Goal: Contribute content: Contribute content

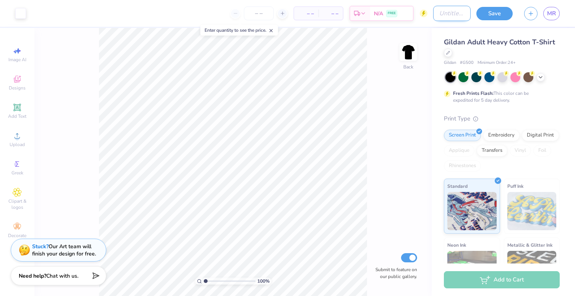
click at [443, 13] on input "Design Title" at bounding box center [451, 13] width 37 height 15
type input "olympics 2"
click at [498, 10] on button "Save" at bounding box center [494, 12] width 36 height 13
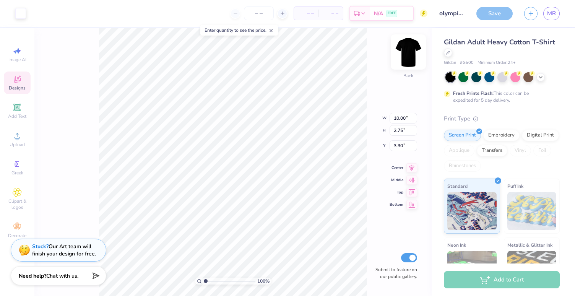
click at [405, 57] on img at bounding box center [408, 52] width 31 height 31
click at [411, 57] on img at bounding box center [408, 52] width 31 height 31
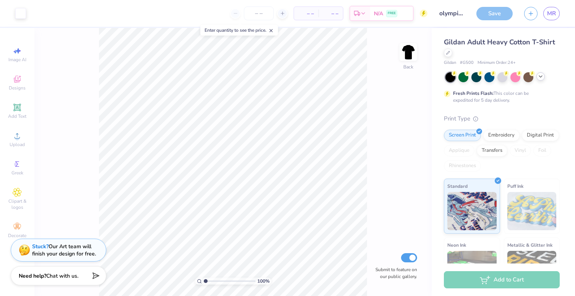
click at [543, 78] on div at bounding box center [540, 76] width 8 height 8
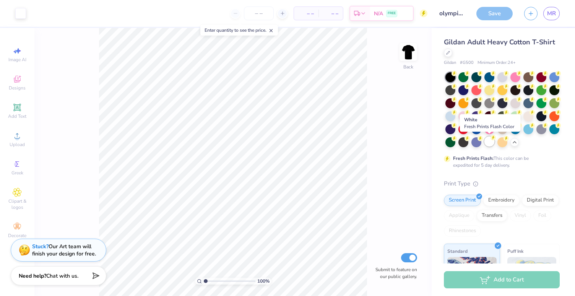
click at [490, 137] on div at bounding box center [489, 141] width 10 height 10
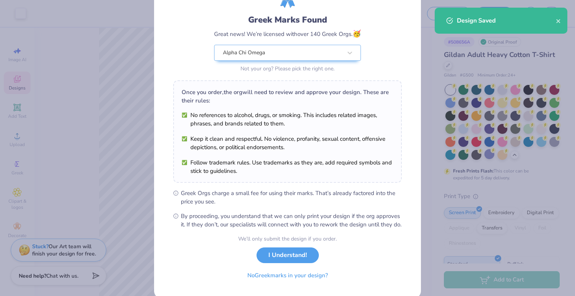
scroll to position [42, 0]
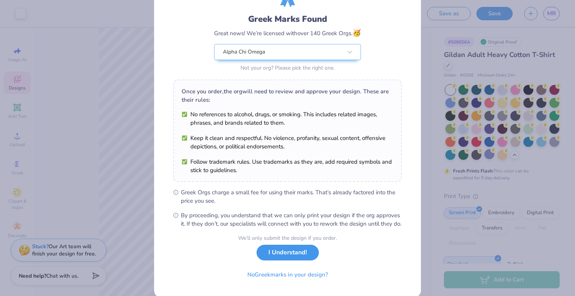
click at [293, 260] on button "I Understand!" at bounding box center [287, 252] width 62 height 16
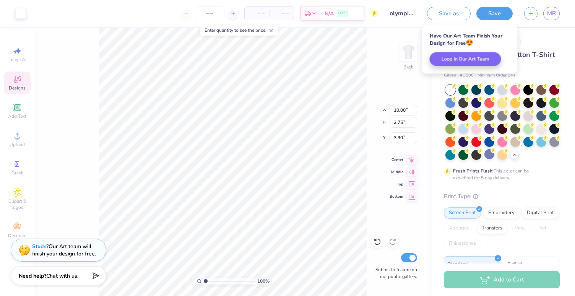
scroll to position [0, 0]
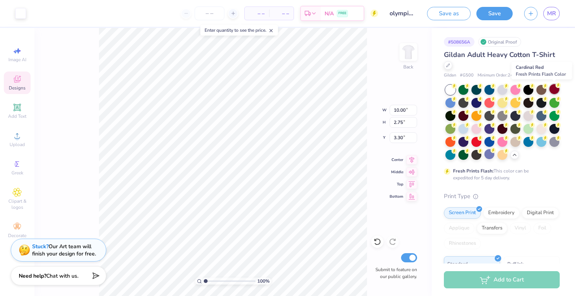
click at [555, 87] on div at bounding box center [554, 89] width 10 height 10
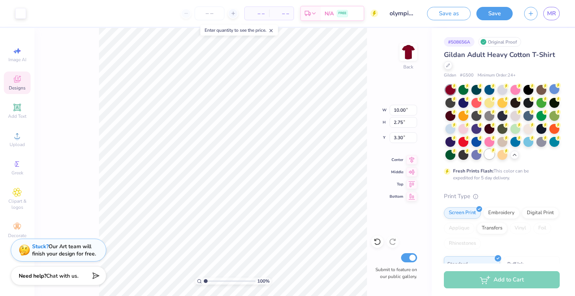
click at [487, 157] on div at bounding box center [489, 154] width 10 height 10
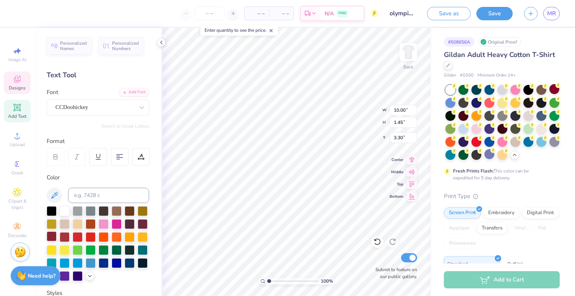
click at [55, 236] on div at bounding box center [52, 236] width 10 height 10
click at [53, 238] on div at bounding box center [52, 236] width 10 height 10
click at [47, 233] on div at bounding box center [52, 236] width 10 height 10
click at [53, 233] on div at bounding box center [52, 236] width 10 height 10
click at [53, 234] on div at bounding box center [52, 236] width 10 height 10
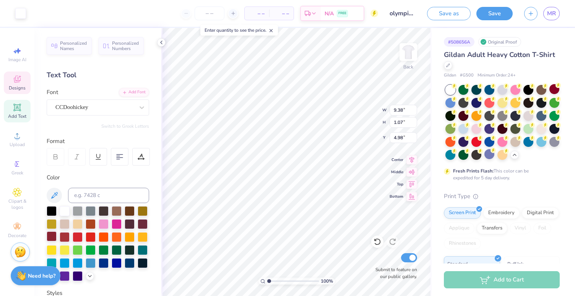
click at [53, 236] on div at bounding box center [52, 236] width 10 height 10
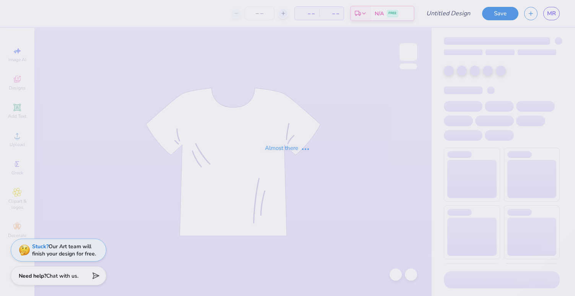
type input "olympics 1"
type input "12"
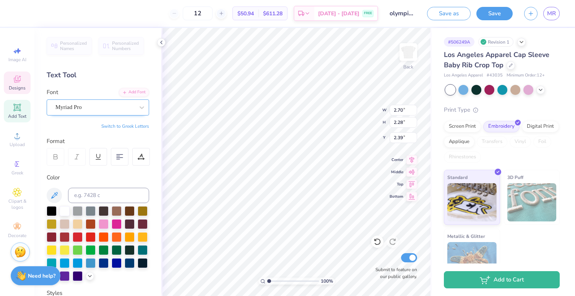
scroll to position [0, 1]
type textarea "Fall Games 26"
type textarea "Fall Games 25'"
type textarea "Fall Games '25"
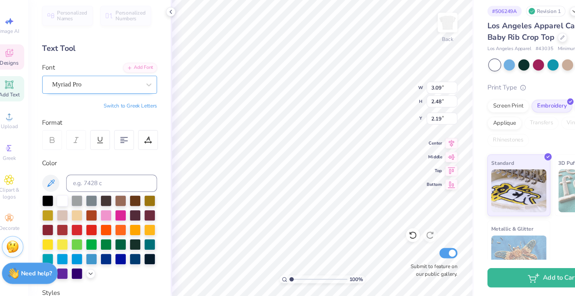
scroll to position [0, 0]
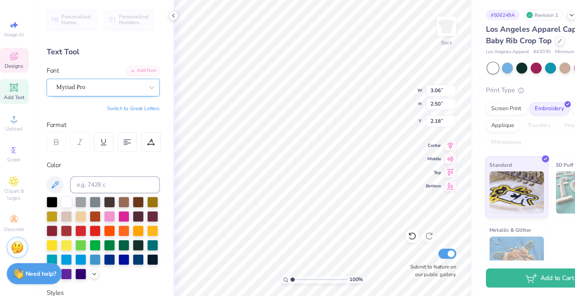
type input "3.06"
type input "2.50"
type input "2.18"
type input "2.16"
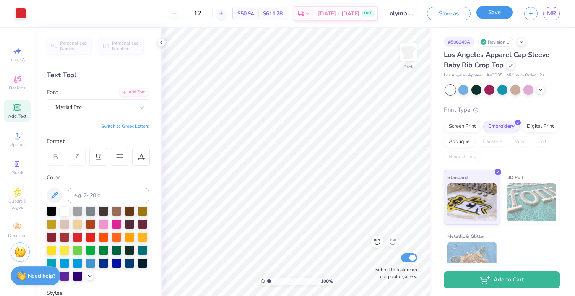
click at [492, 13] on button "Save" at bounding box center [494, 12] width 36 height 13
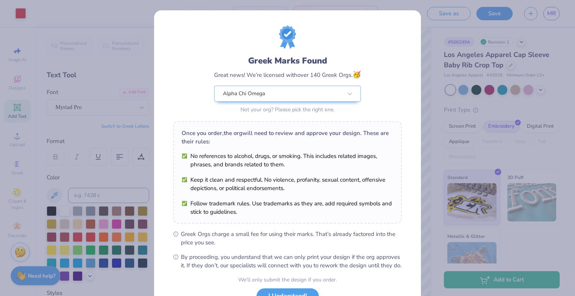
scroll to position [62, 0]
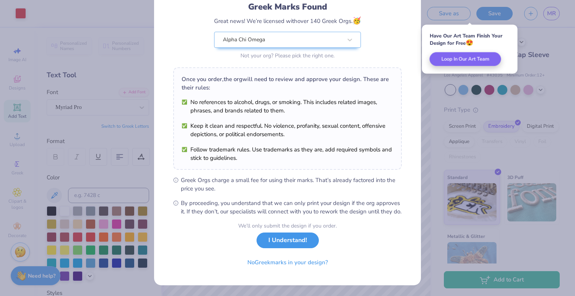
click at [300, 242] on button "I Understand!" at bounding box center [287, 240] width 62 height 16
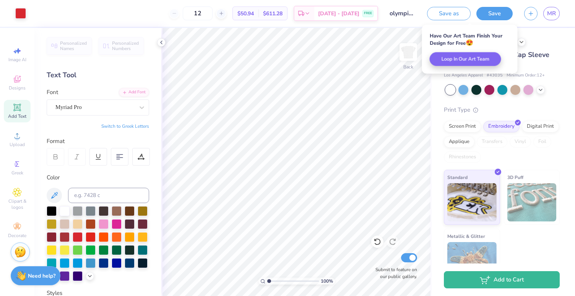
click at [421, 6] on div "Art colors 12 $50.94 Per Item $611.28 Total Est. Delivery Aug 29 - Sep 1 FREE D…" at bounding box center [287, 13] width 575 height 27
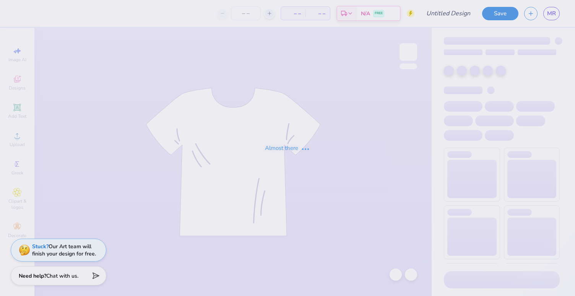
type input "olympics 2"
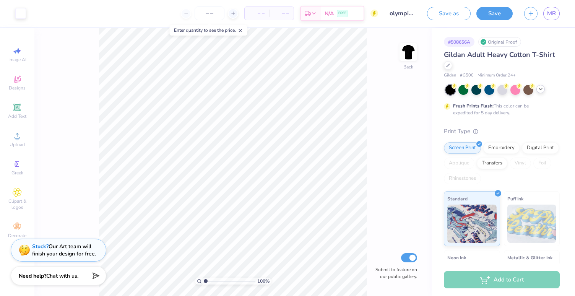
click at [538, 90] on icon at bounding box center [540, 89] width 6 height 6
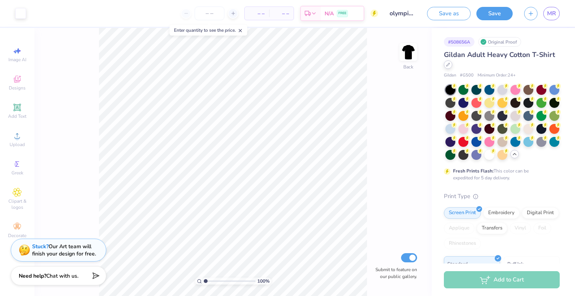
click at [446, 66] on icon at bounding box center [448, 65] width 4 height 4
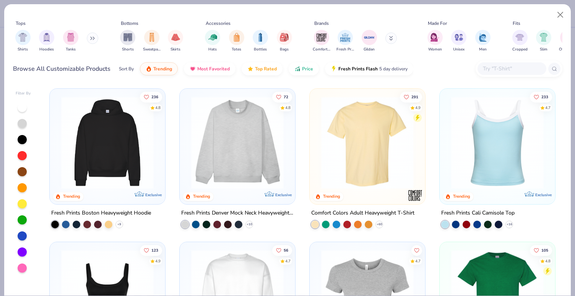
click at [501, 70] on input "text" at bounding box center [511, 68] width 59 height 9
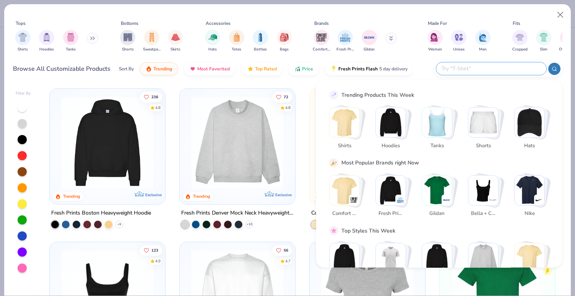
paste input "#43035"
type input "#43035"
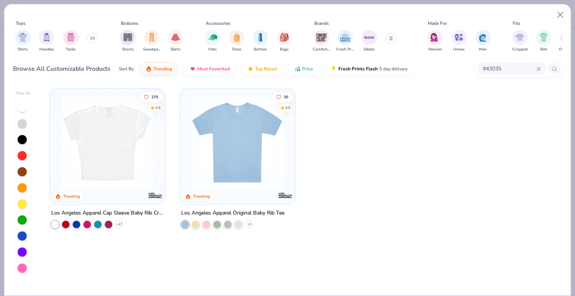
click at [111, 144] on img at bounding box center [107, 142] width 100 height 92
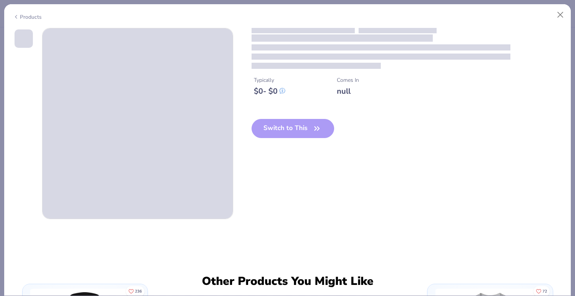
click at [281, 132] on div "Switch to This" at bounding box center [292, 134] width 83 height 31
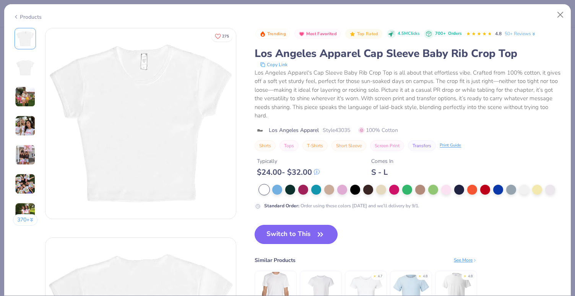
click at [310, 234] on button "Switch to This" at bounding box center [295, 234] width 83 height 19
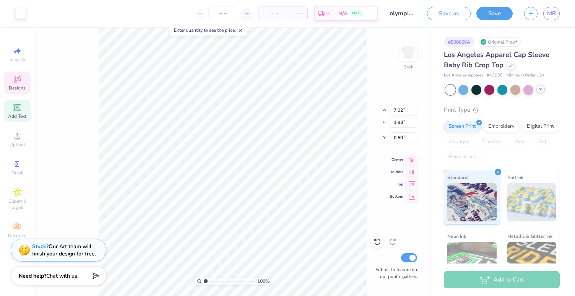
click at [16, 108] on icon at bounding box center [17, 107] width 6 height 6
type input "4.03"
type input "1.17"
type input "6.17"
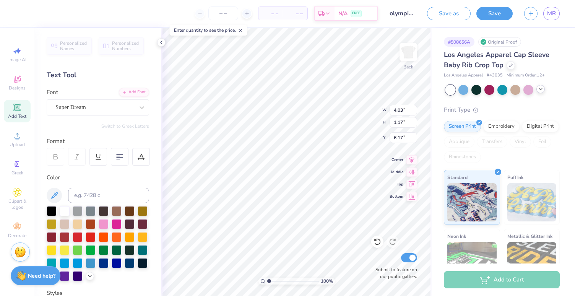
type input "7.02"
type input "1.93"
type input "0.50"
click at [48, 238] on div at bounding box center [52, 236] width 10 height 10
click at [50, 238] on div at bounding box center [52, 236] width 10 height 10
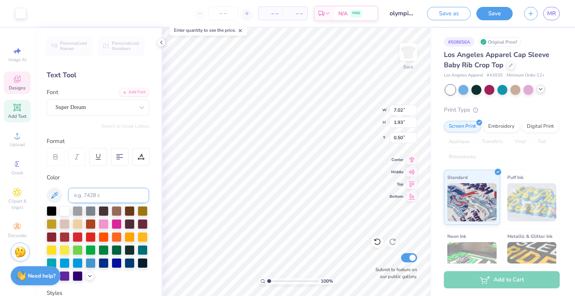
type input "4.03"
type input "1.17"
type input "6.17"
click at [51, 231] on div at bounding box center [52, 236] width 10 height 10
click at [49, 237] on div at bounding box center [52, 236] width 10 height 10
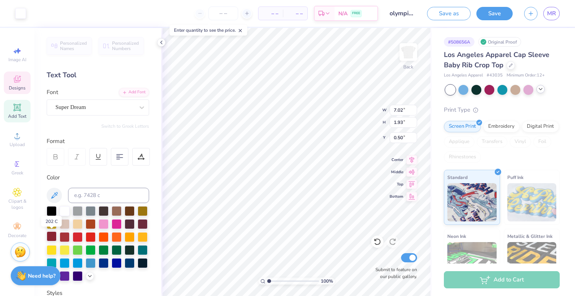
click at [49, 237] on div at bounding box center [52, 236] width 10 height 10
click at [52, 238] on div at bounding box center [52, 236] width 10 height 10
click at [52, 239] on div at bounding box center [52, 236] width 10 height 10
type input "6.97"
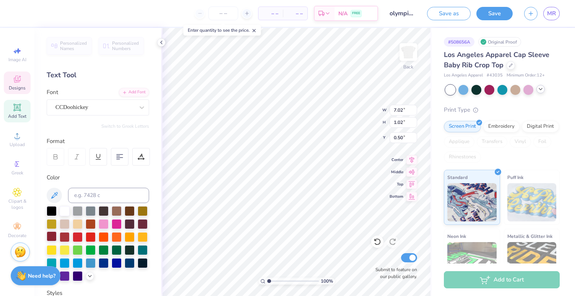
type input "1.01"
click at [48, 235] on div at bounding box center [52, 236] width 10 height 10
click at [49, 237] on div at bounding box center [52, 236] width 10 height 10
click at [55, 236] on div at bounding box center [52, 236] width 10 height 10
click at [50, 236] on div at bounding box center [52, 236] width 10 height 10
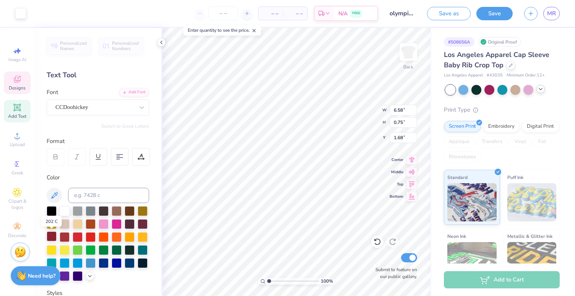
click at [50, 236] on div at bounding box center [52, 236] width 10 height 10
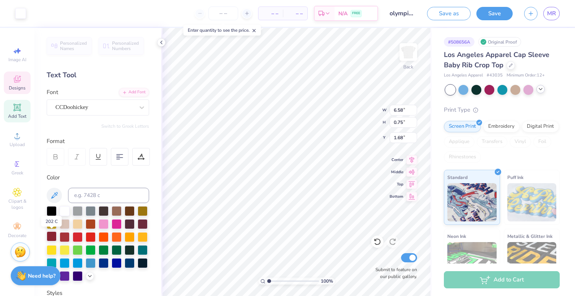
click at [50, 236] on div at bounding box center [52, 236] width 10 height 10
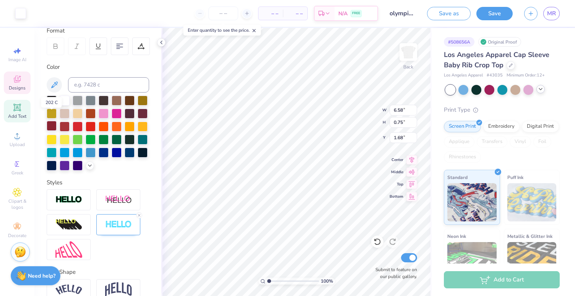
scroll to position [148, 0]
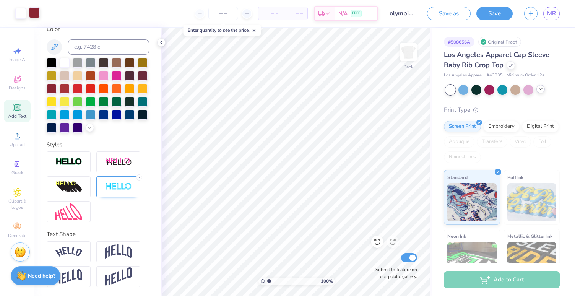
click at [35, 17] on div at bounding box center [34, 12] width 11 height 11
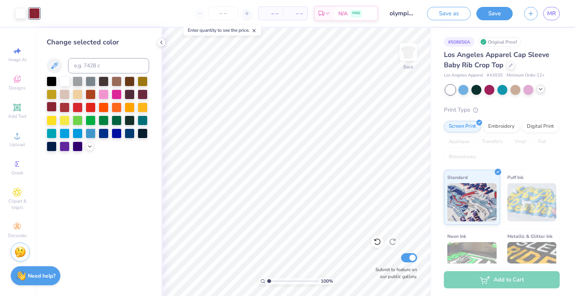
click at [53, 109] on div at bounding box center [52, 107] width 10 height 10
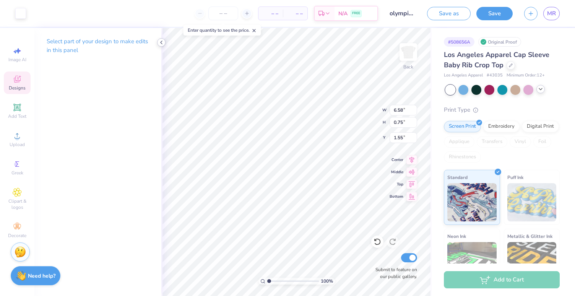
click at [163, 43] on icon at bounding box center [161, 42] width 6 height 6
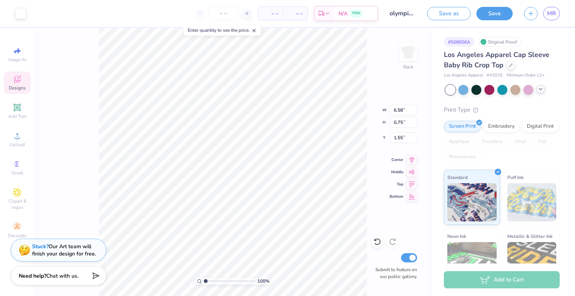
click at [17, 77] on icon at bounding box center [17, 78] width 9 height 9
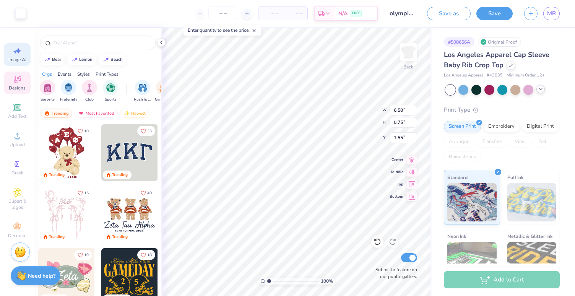
click at [21, 53] on icon at bounding box center [17, 50] width 9 height 9
select select "4"
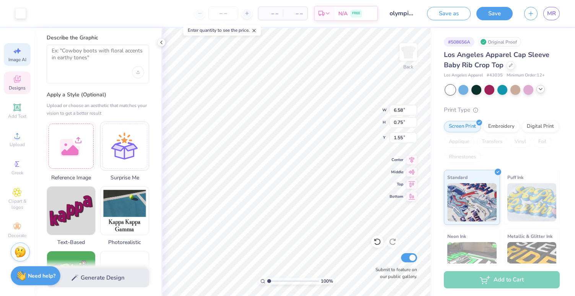
scroll to position [0, 0]
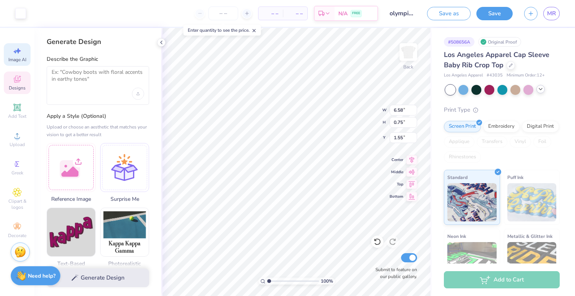
type input "6.97"
type input "1.01"
type input "0.54"
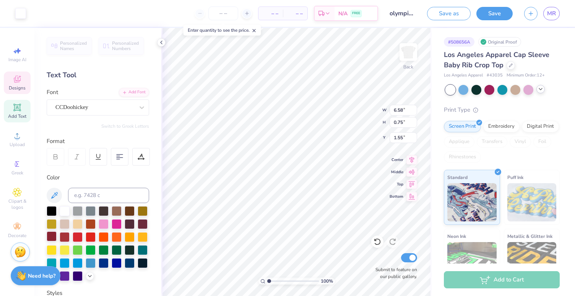
click at [50, 239] on div at bounding box center [52, 236] width 10 height 10
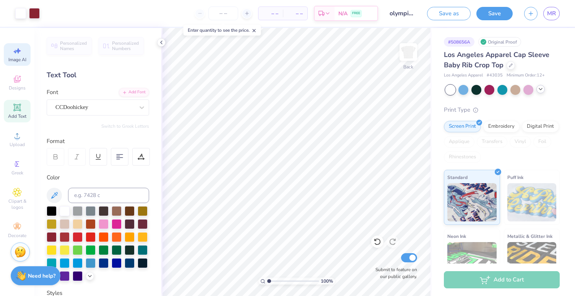
click at [14, 58] on span "Image AI" at bounding box center [17, 60] width 18 height 6
select select "4"
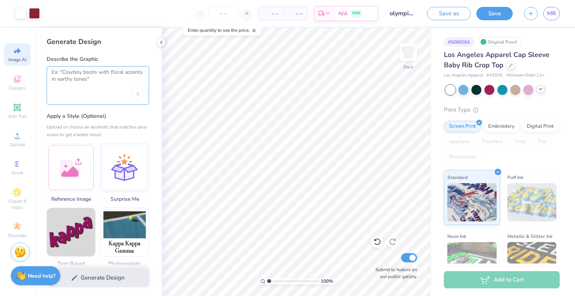
click at [89, 84] on textarea at bounding box center [98, 78] width 92 height 19
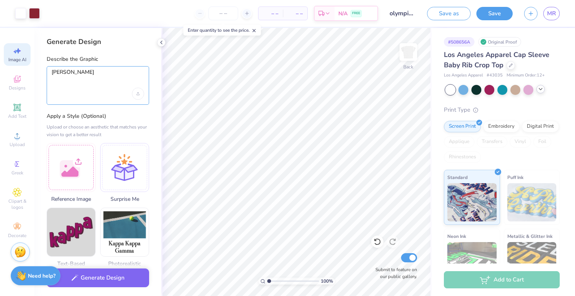
type textarea "maroo"
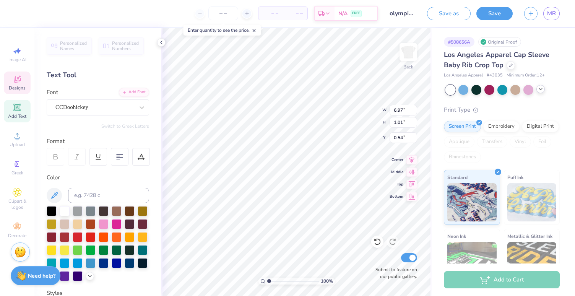
type input "0.50"
type input "6.97"
type input "1.01"
type input "0.50"
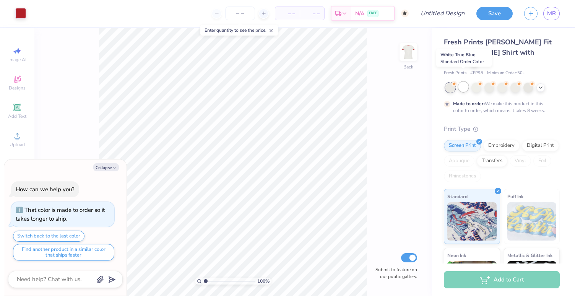
click at [463, 82] on div at bounding box center [463, 87] width 10 height 10
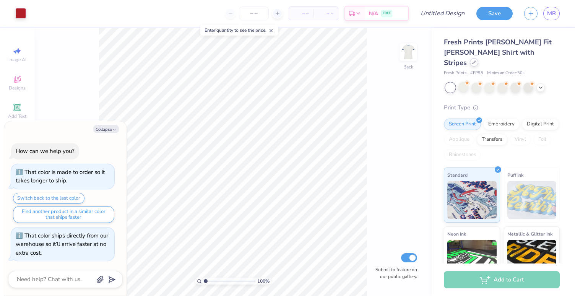
click at [478, 58] on div at bounding box center [474, 62] width 8 height 8
type textarea "x"
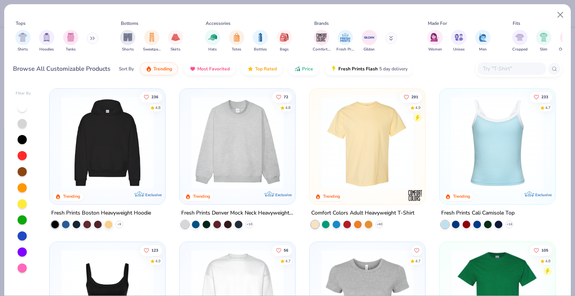
click at [497, 67] on input "text" at bounding box center [511, 68] width 59 height 9
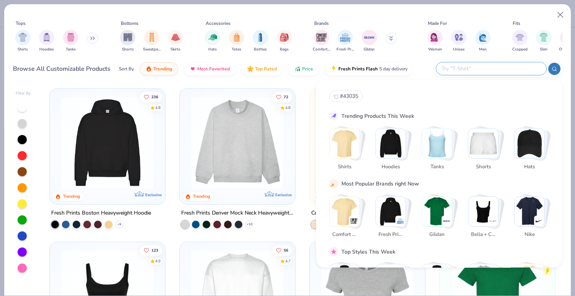
paste input "#43035"
type input "#43035"
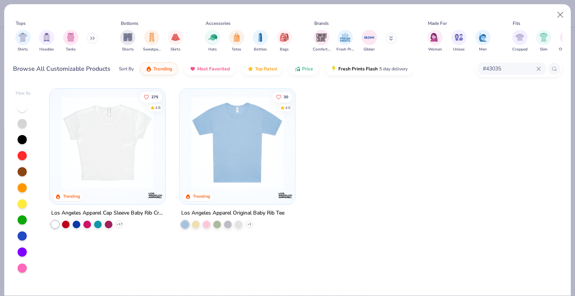
click at [89, 147] on img at bounding box center [107, 142] width 100 height 92
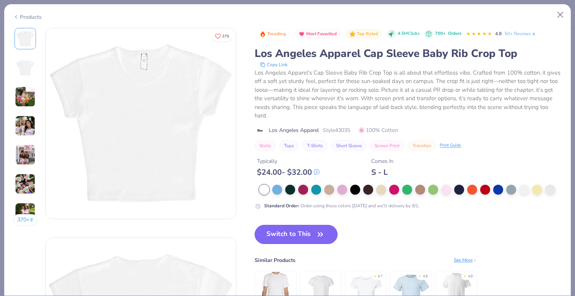
click at [278, 236] on button "Switch to This" at bounding box center [295, 234] width 83 height 19
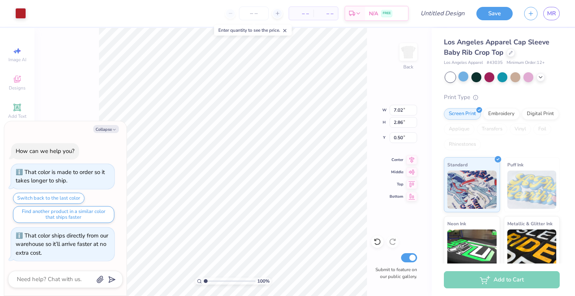
type textarea "x"
type input "0.96"
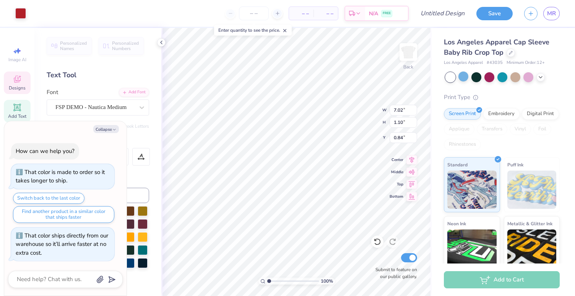
type textarea "x"
type input "0.84"
type textarea "x"
type textarea "A Alpha Theta"
type textarea "x"
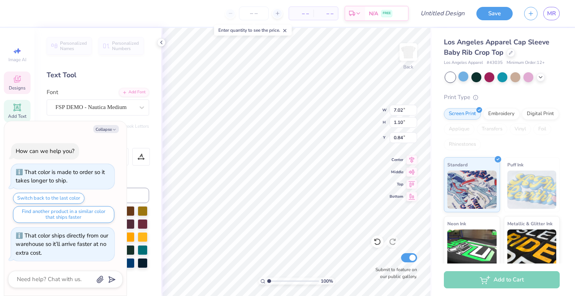
type textarea "AL Alpha Theta"
type textarea "x"
type textarea "Al Alpha Theta"
type textarea "x"
type textarea "Alph Alpha Theta"
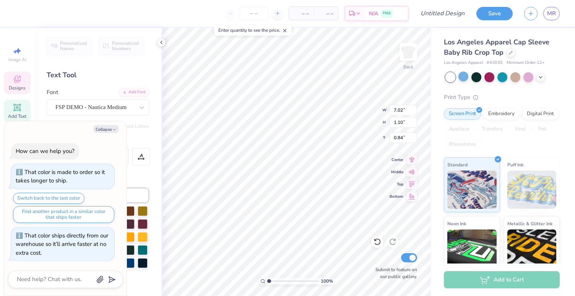
type textarea "x"
type textarea "Alpha Alpha Theta"
type textarea "x"
type textarea "Alpha C"
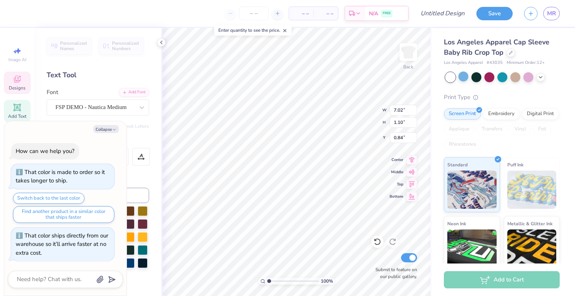
type textarea "x"
type textarea "Alpha Chi"
type textarea "x"
type textarea "Alpha Chi"
type textarea "x"
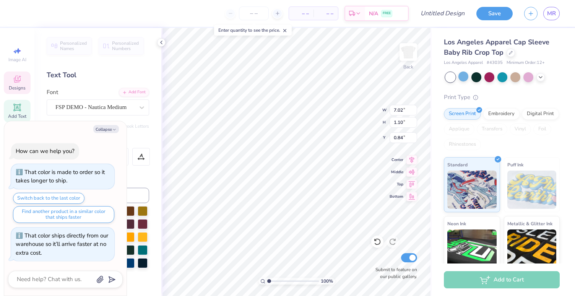
type textarea "Alpha Chi O"
type textarea "x"
type textarea "Alpha Chi Om"
type textarea "x"
type textarea "Alpha [PERSON_NAME]"
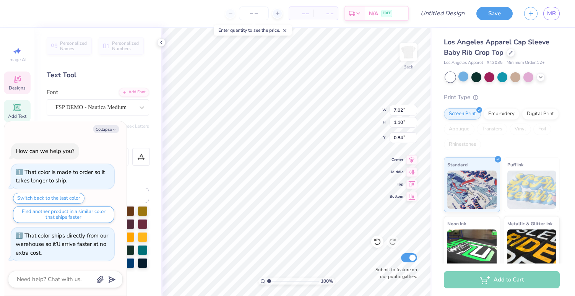
type textarea "x"
type textarea "Alpha Chi Omega"
type textarea "x"
type textarea "F"
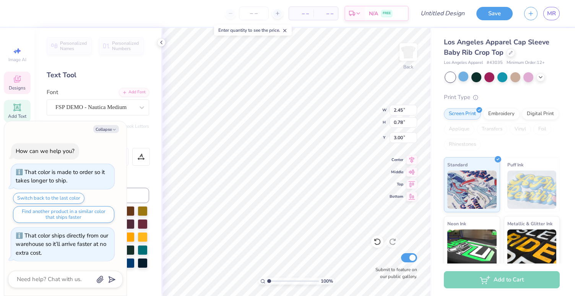
type textarea "x"
type textarea "Fal"
type textarea "x"
type textarea "Fal"
type textarea "x"
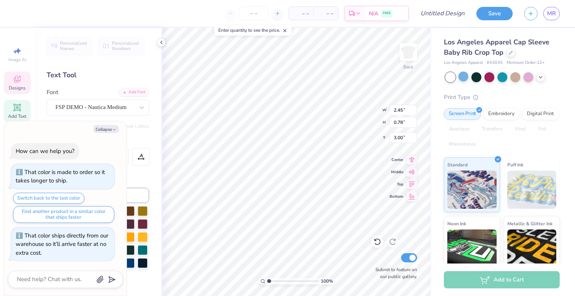
type textarea "Fa"
type textarea "x"
type textarea "F"
type textarea "x"
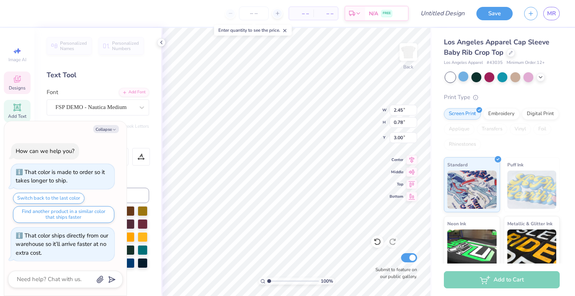
type textarea "f"
type textarea "x"
type textarea "fal"
type textarea "x"
type textarea "fall"
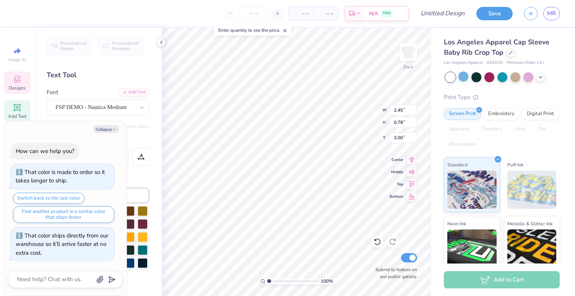
type textarea "x"
type textarea "fall g"
type textarea "x"
type textarea "fall gam"
type textarea "x"
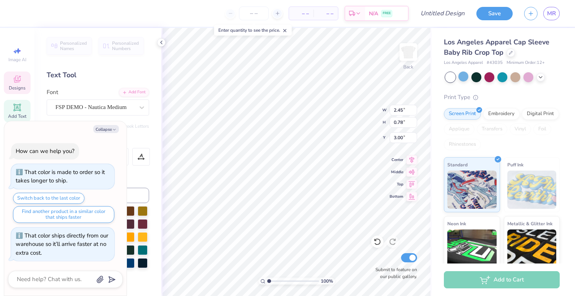
type textarea "fall game"
type textarea "x"
type textarea "fall games"
type textarea "x"
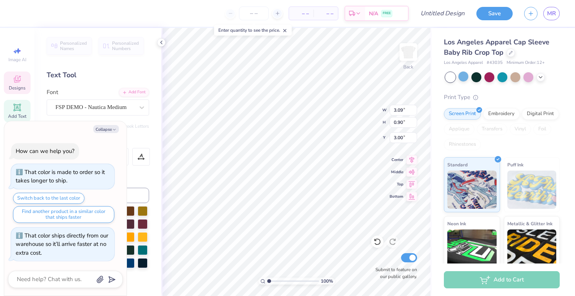
type input "3.24"
drag, startPoint x: 270, startPoint y: 281, endPoint x: 278, endPoint y: 279, distance: 8.2
type input "2.93"
click at [278, 279] on input "range" at bounding box center [293, 280] width 52 height 7
click at [436, 88] on div "Los Angeles Apparel Cap Sleeve Baby Rib Crop Top Los Angeles Apparel # 43035 Mi…" at bounding box center [502, 179] width 143 height 302
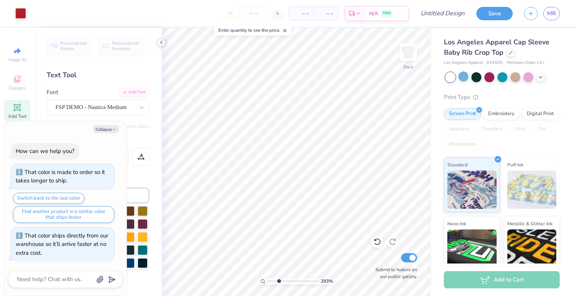
click at [159, 40] on icon at bounding box center [161, 42] width 6 height 6
type textarea "x"
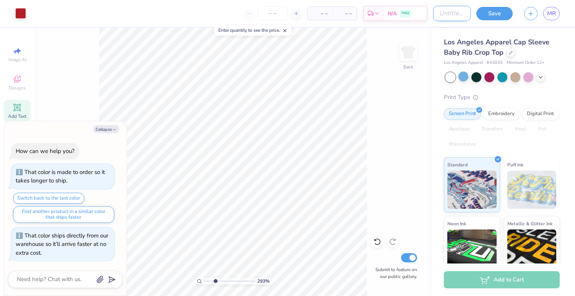
click at [450, 13] on input "Design Title" at bounding box center [451, 13] width 37 height 15
type input "o"
type textarea "x"
type input "ol"
type textarea "x"
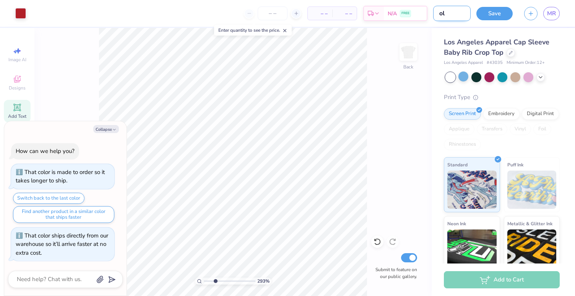
type input "olp"
type textarea "x"
type input "olpm"
type textarea "x"
type input "olpmi"
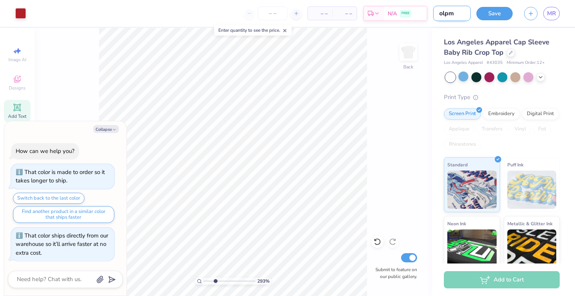
type textarea "x"
type input "olpmic"
type textarea "x"
type input "olpmics"
type textarea "x"
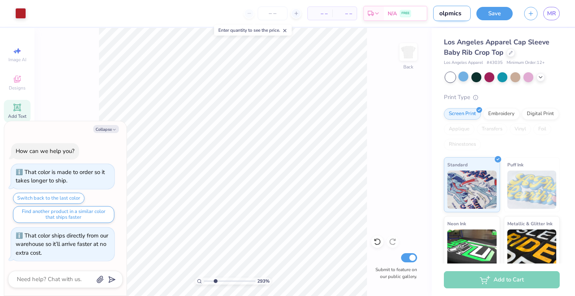
type input "olpmics"
type textarea "x"
type input "olpmics 3"
type textarea "x"
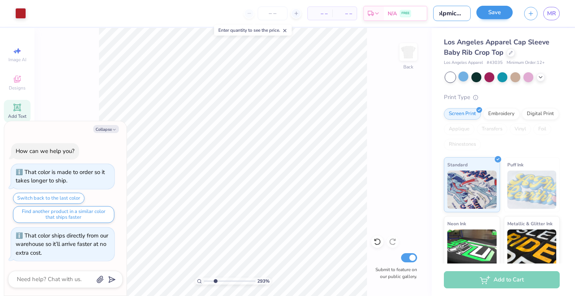
type input "olpmics 3"
click at [489, 13] on button "Save" at bounding box center [494, 12] width 36 height 13
click at [431, 155] on div "Los Angeles Apparel Cap Sleeve Baby Rib Crop Top Los Angeles Apparel # 43035 Mi…" at bounding box center [502, 179] width 143 height 302
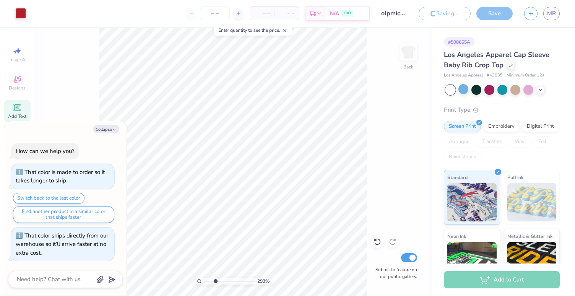
type textarea "x"
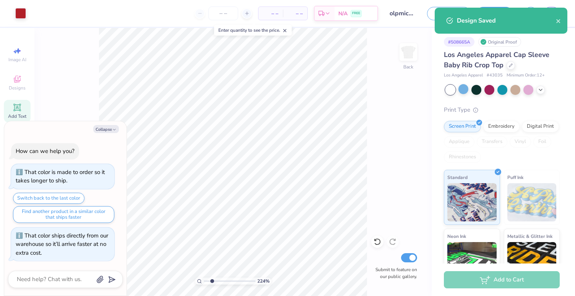
type input "2.24"
click at [212, 279] on input "range" at bounding box center [230, 280] width 52 height 7
click at [67, 81] on div "224 % Back Submit to feature on our public gallery." at bounding box center [232, 162] width 397 height 268
click at [22, 49] on div "Image AI" at bounding box center [17, 54] width 27 height 23
type textarea "x"
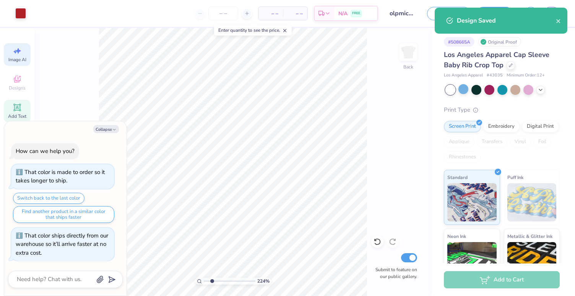
select select "4"
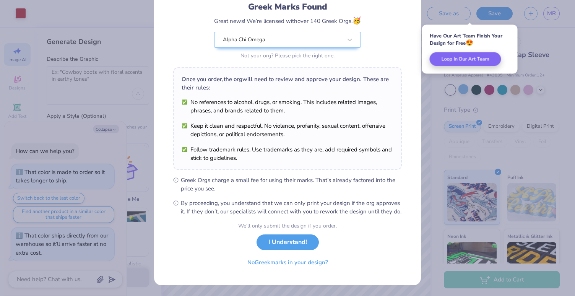
scroll to position [62, 0]
click at [269, 238] on button "I Understand!" at bounding box center [287, 240] width 62 height 16
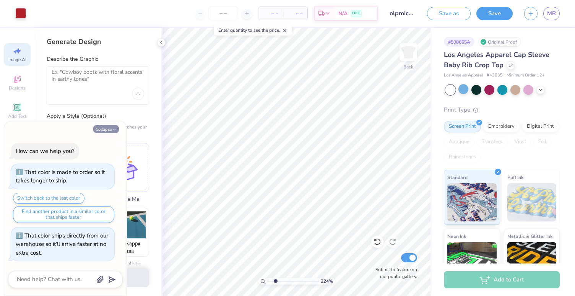
click at [106, 129] on button "Collapse" at bounding box center [106, 129] width 26 height 8
type textarea "x"
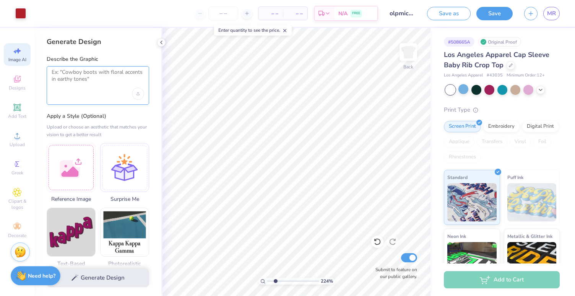
click at [100, 81] on textarea at bounding box center [98, 78] width 92 height 19
click at [499, 13] on button "Save" at bounding box center [494, 12] width 36 height 13
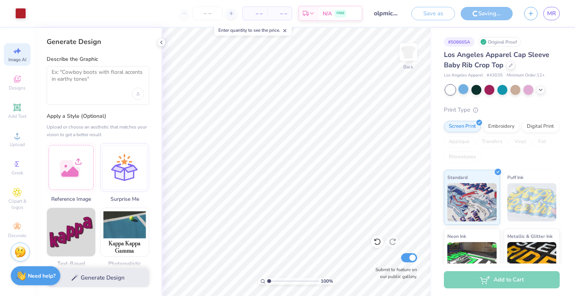
drag, startPoint x: 276, startPoint y: 282, endPoint x: 260, endPoint y: 282, distance: 15.7
type input "1"
click at [267, 282] on input "range" at bounding box center [293, 280] width 52 height 7
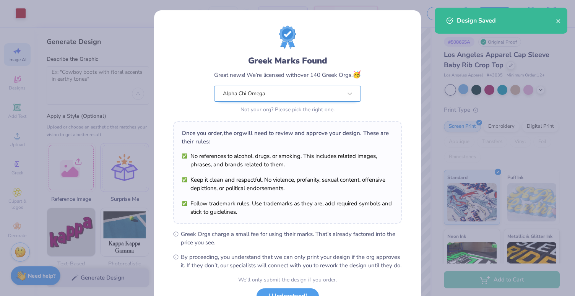
scroll to position [62, 0]
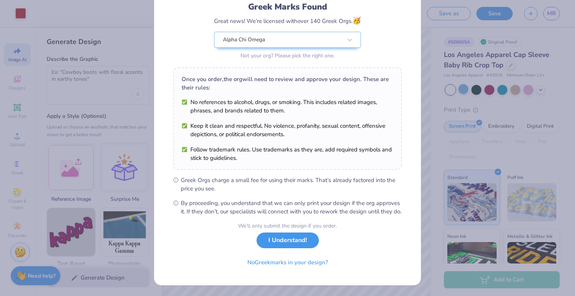
click at [281, 238] on button "I Understand!" at bounding box center [287, 240] width 62 height 16
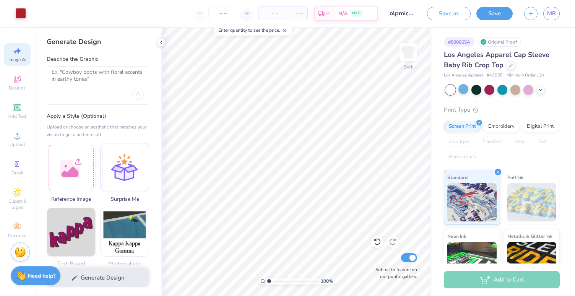
scroll to position [0, 0]
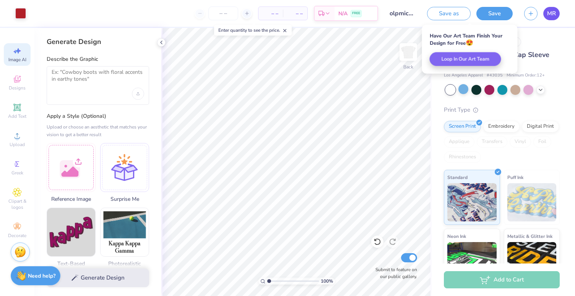
click at [553, 15] on span "MR" at bounding box center [551, 13] width 9 height 9
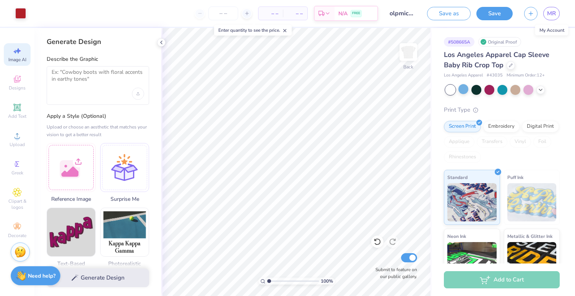
click at [560, 15] on div "Save as Save MR" at bounding box center [501, 13] width 148 height 27
click at [554, 15] on span "MR" at bounding box center [551, 13] width 9 height 9
